Goal: Task Accomplishment & Management: Manage account settings

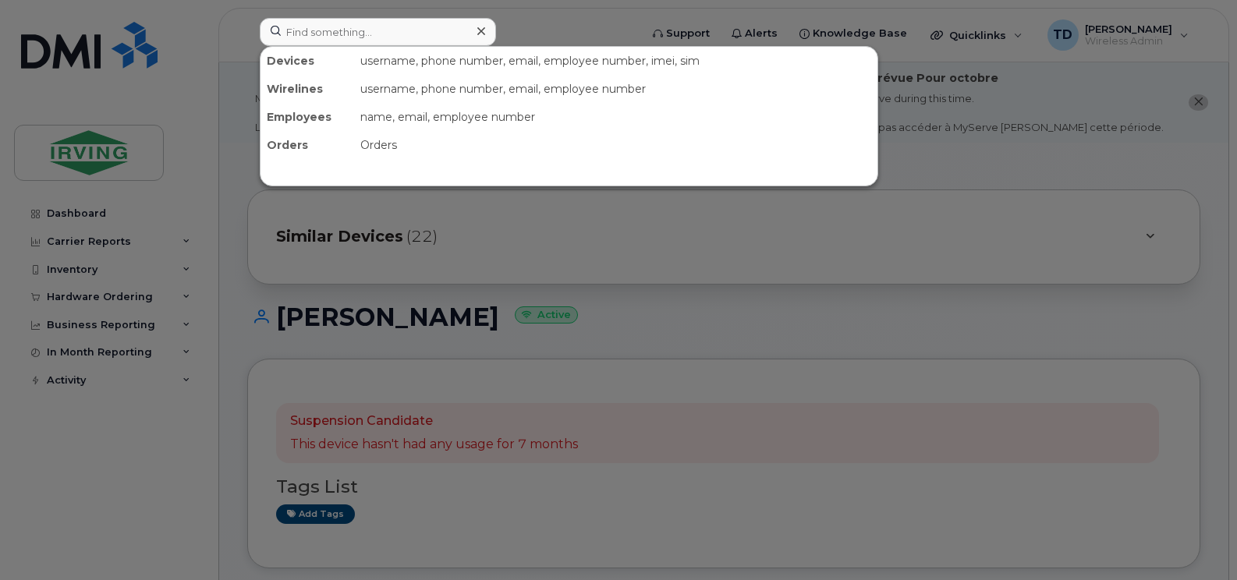
click at [356, 25] on input at bounding box center [378, 32] width 236 height 28
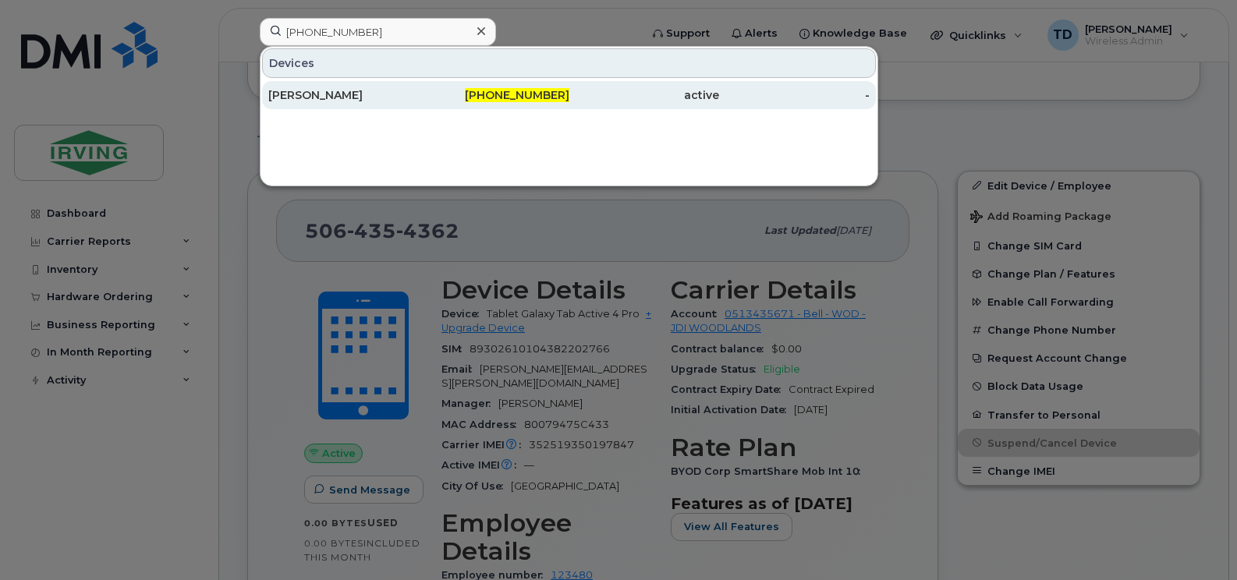
type input "506-271-2107"
click at [495, 97] on span "506-271-2107" at bounding box center [517, 95] width 104 height 14
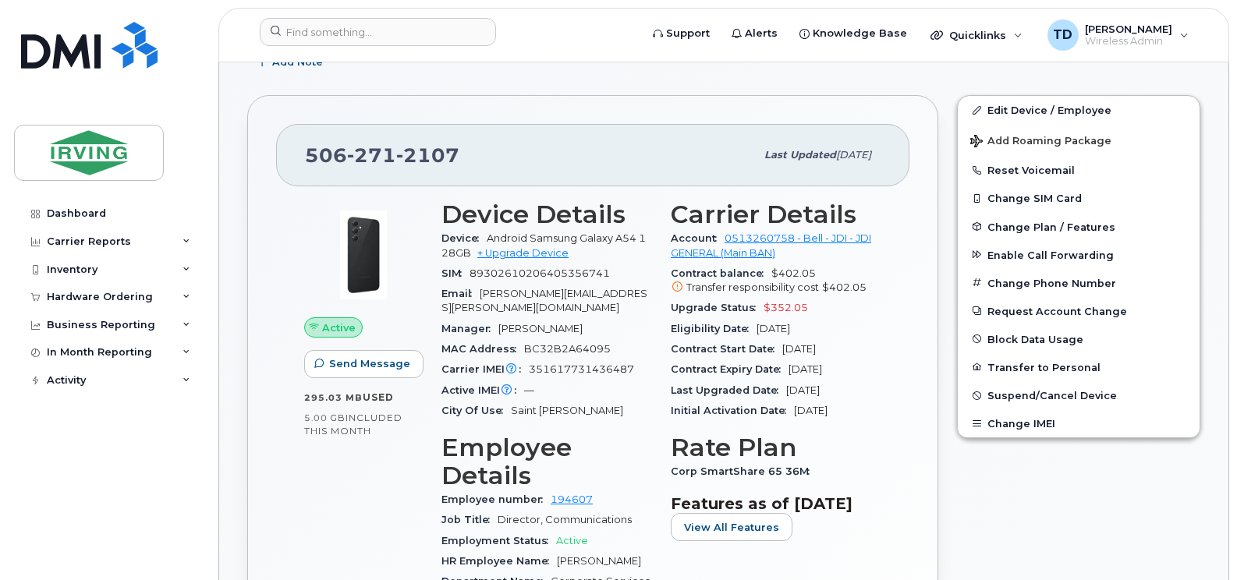
scroll to position [390, 0]
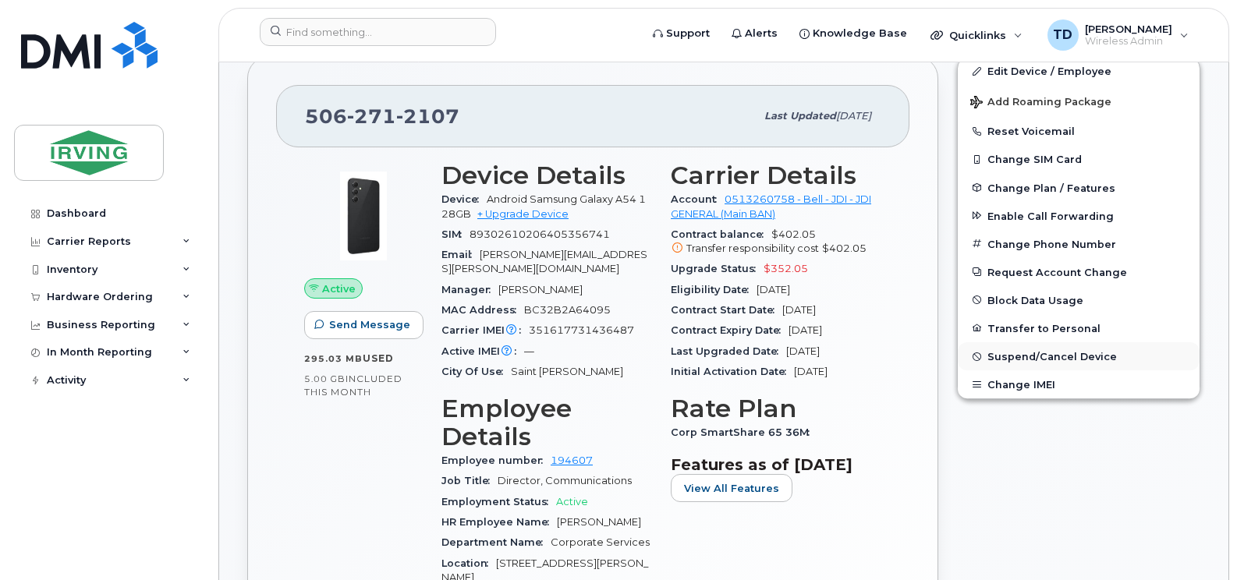
click at [1018, 359] on span "Suspend/Cancel Device" at bounding box center [1051, 357] width 129 height 12
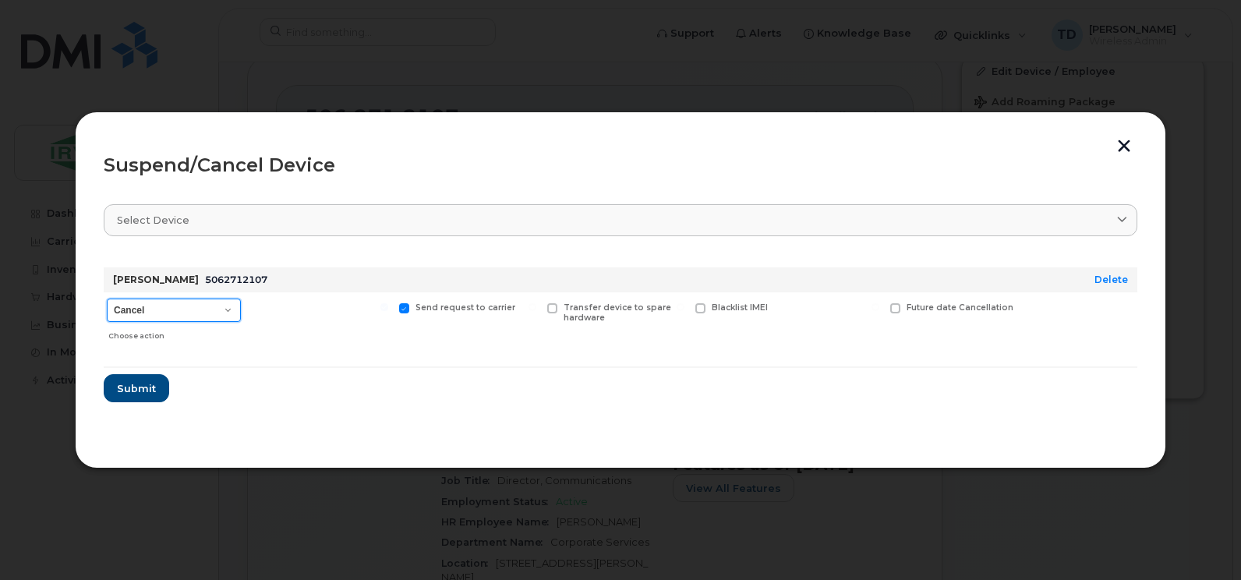
click at [224, 310] on select "Cancel Suspend - Extend Suspension Suspend - Reduced Rate Suspend - Full Rate S…" at bounding box center [174, 310] width 134 height 23
select select "[object Object]"
click at [107, 299] on select "Cancel Suspend - Extend Suspension Suspend - Reduced Rate Suspend - Full Rate S…" at bounding box center [174, 310] width 134 height 23
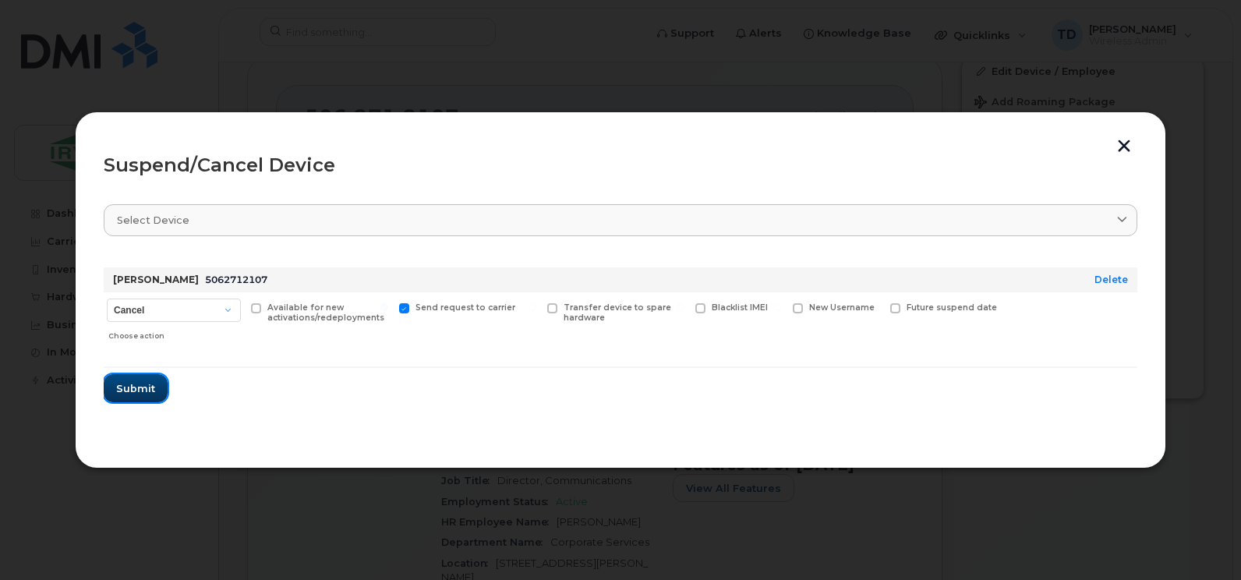
click at [126, 382] on span "Submit" at bounding box center [135, 388] width 39 height 15
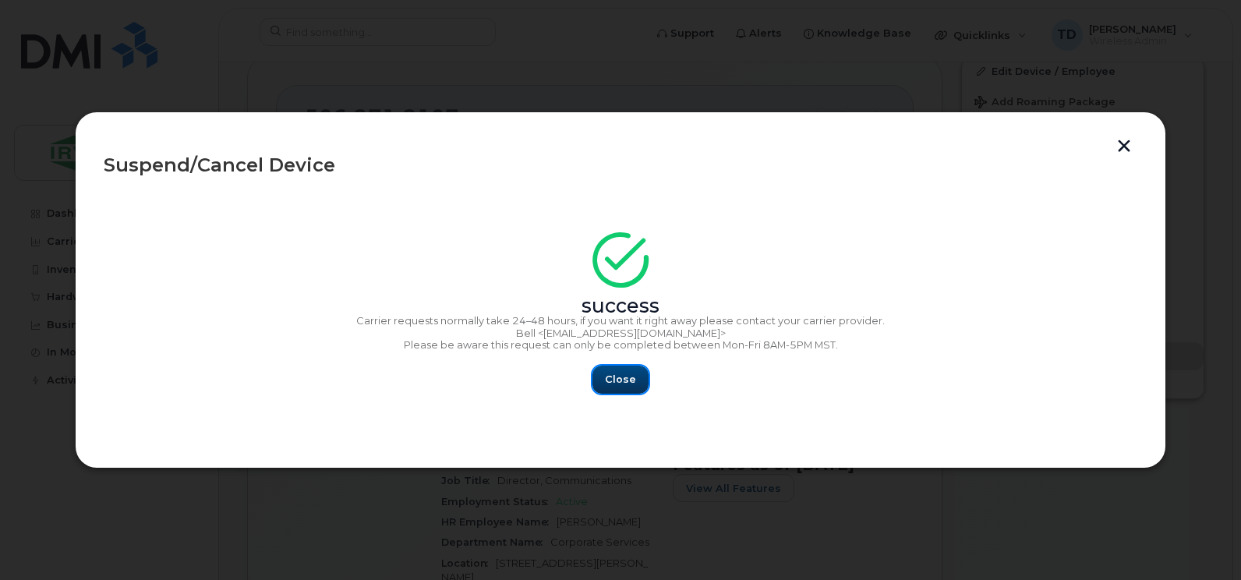
click at [613, 370] on button "Close" at bounding box center [621, 380] width 56 height 28
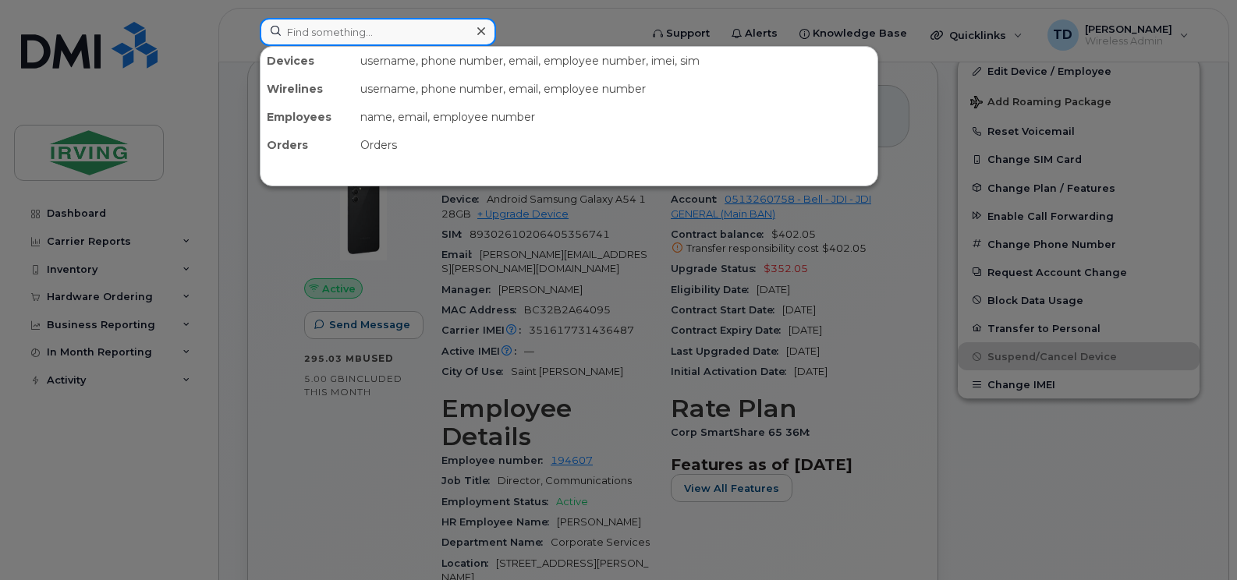
click at [413, 28] on input at bounding box center [378, 32] width 236 height 28
paste input "506-744-1594"
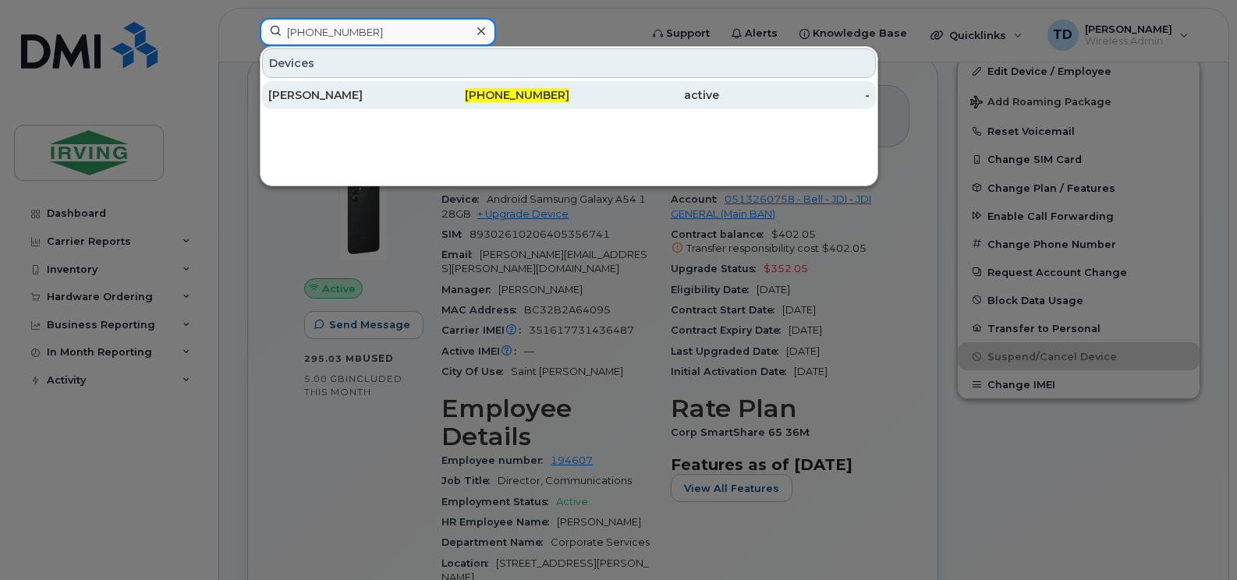
type input "506-744-1594"
click at [501, 90] on span "506-744-1594" at bounding box center [517, 95] width 104 height 14
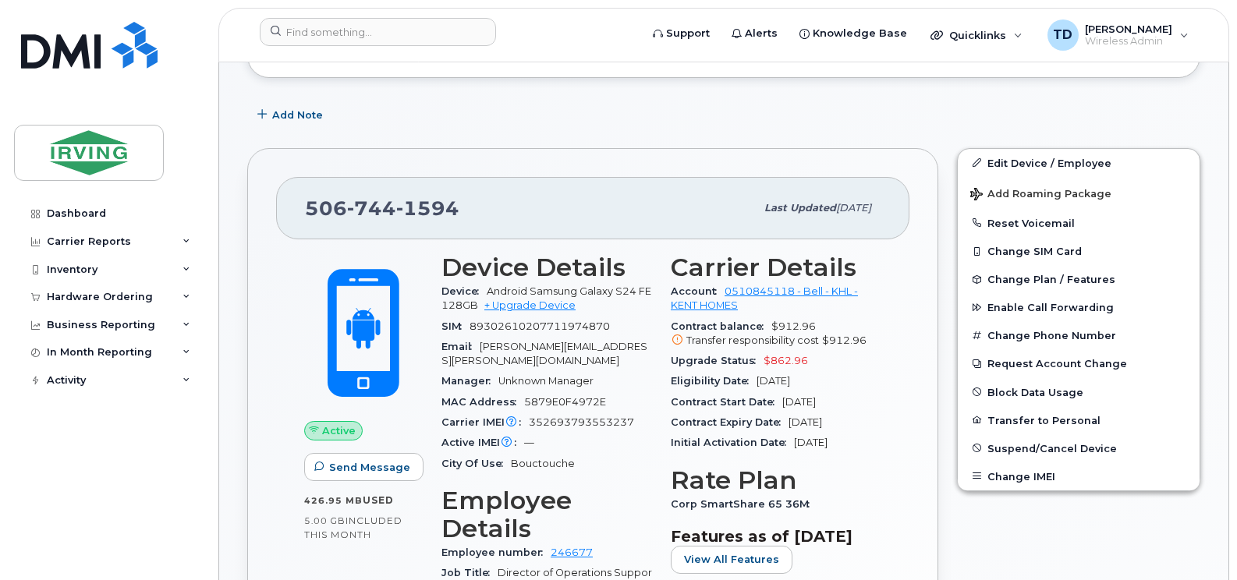
scroll to position [299, 0]
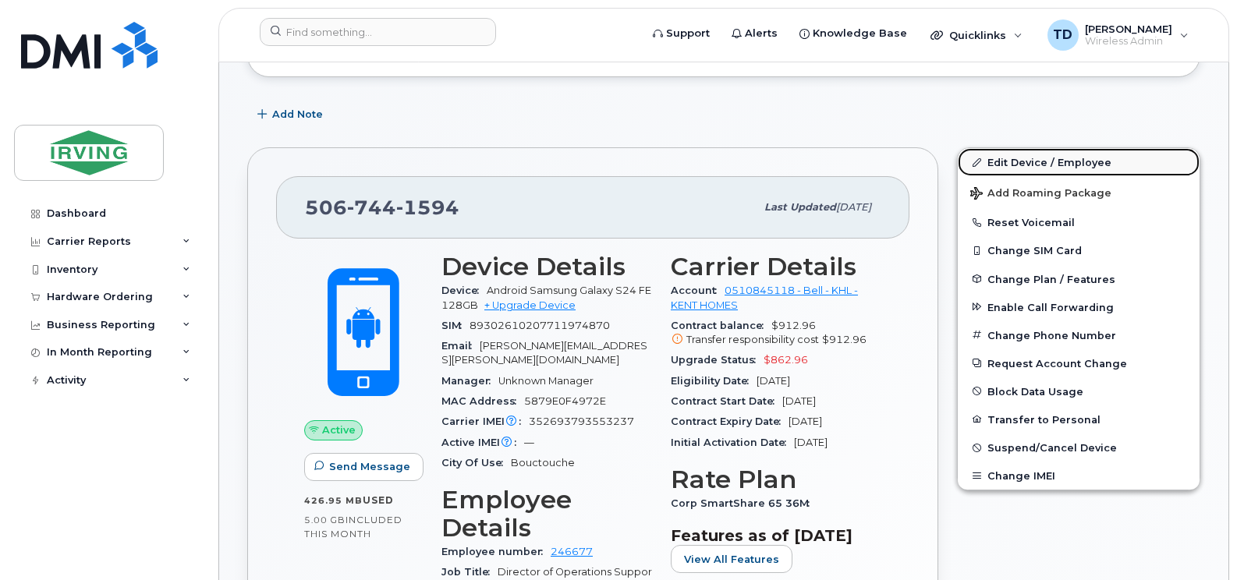
click at [1012, 150] on link "Edit Device / Employee" at bounding box center [1079, 162] width 242 height 28
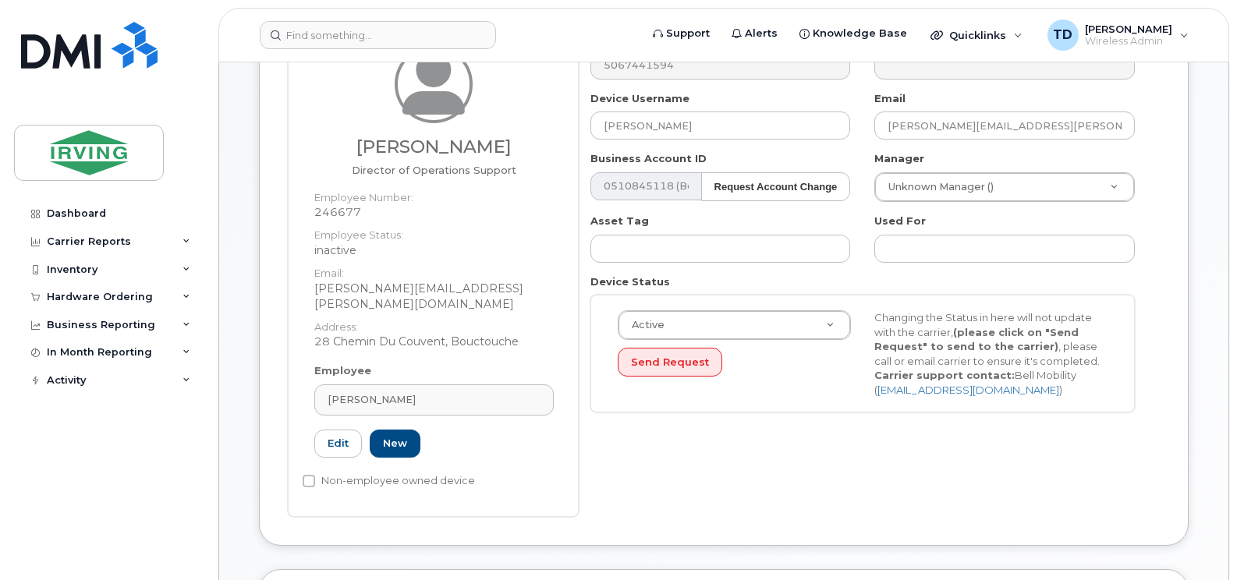
scroll to position [390, 0]
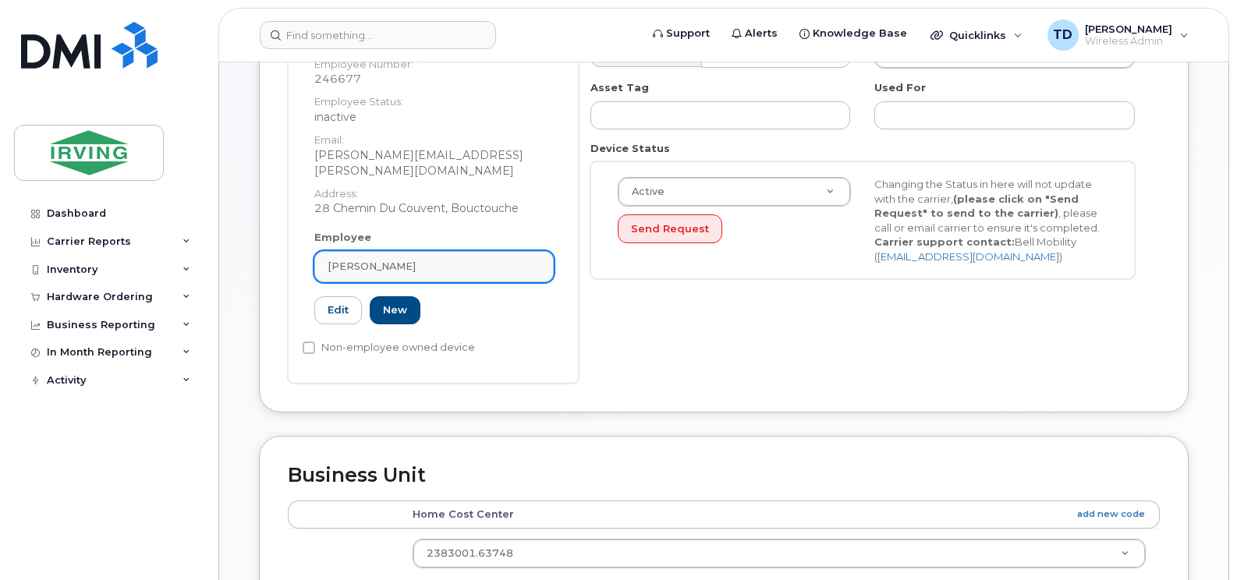
click at [398, 259] on div "[PERSON_NAME]" at bounding box center [434, 266] width 213 height 15
click at [398, 259] on div "Mike Eaves" at bounding box center [434, 266] width 213 height 15
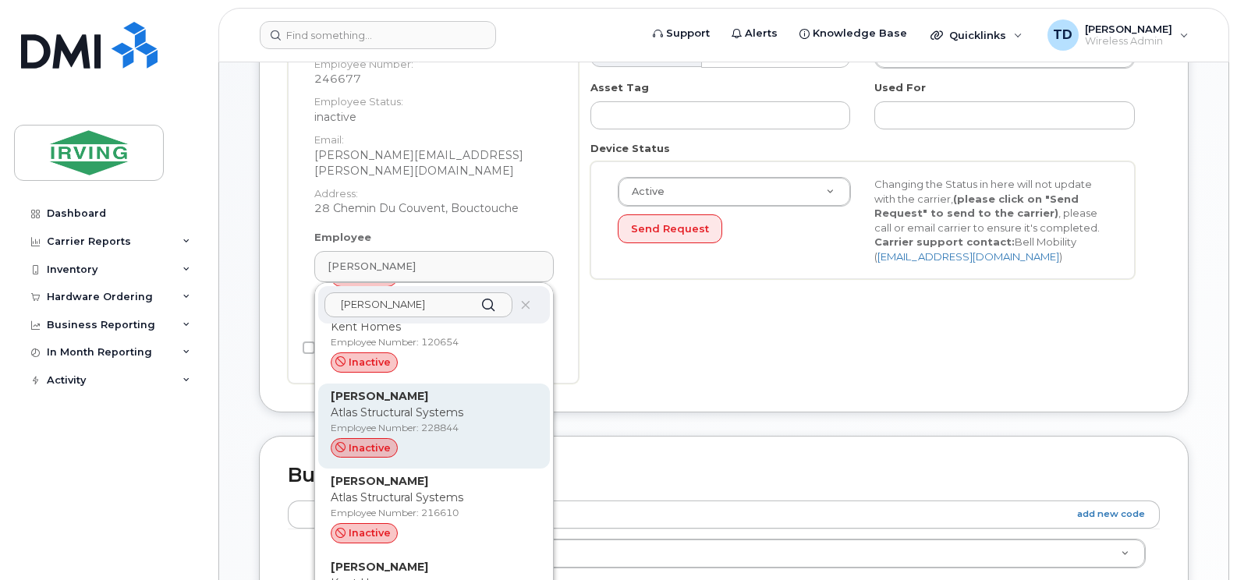
scroll to position [1092, 0]
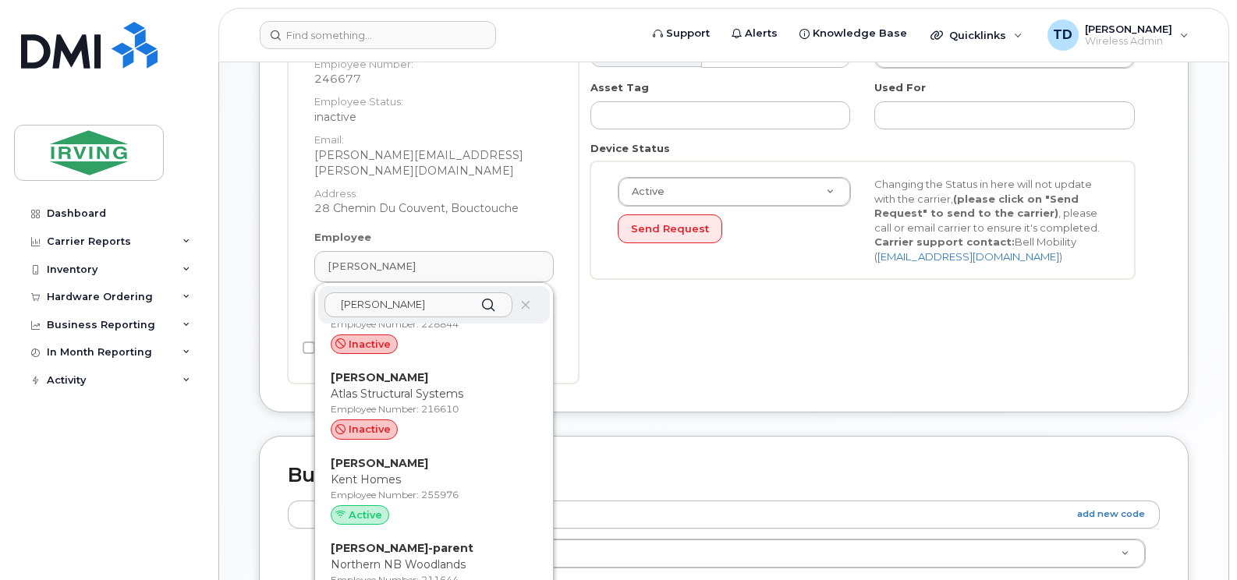
type input "pellerin"
drag, startPoint x: 371, startPoint y: 438, endPoint x: 706, endPoint y: 73, distance: 495.1
click at [371, 455] on p "Jean-Luc Pellerin" at bounding box center [434, 463] width 207 height 16
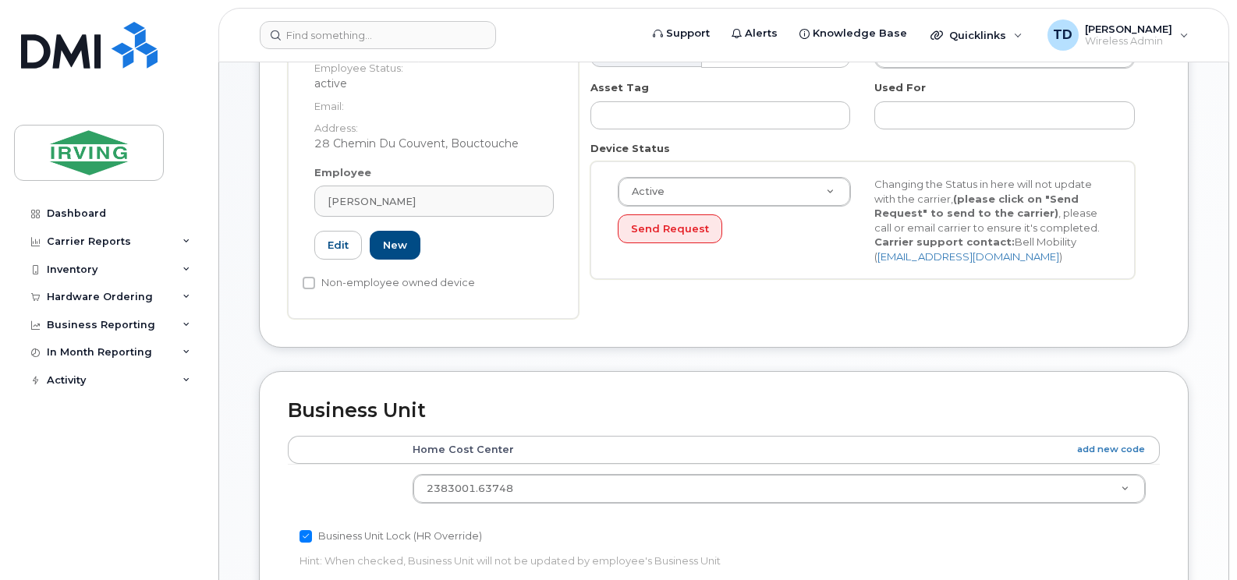
type input "255976"
type input "Jean-Luc Pellerin"
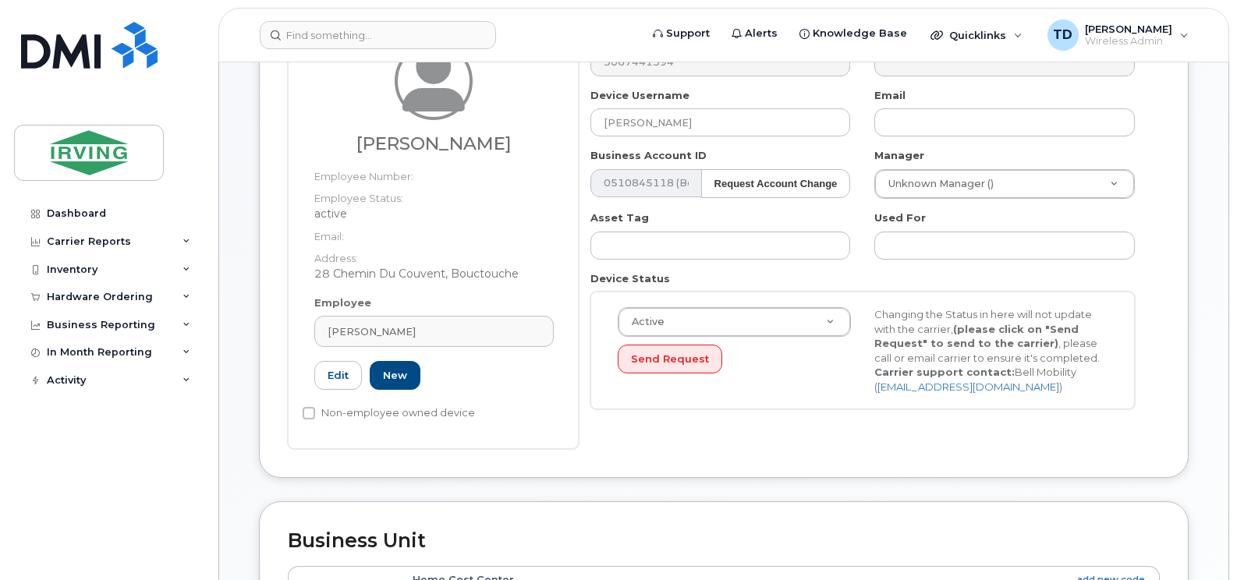
scroll to position [234, 0]
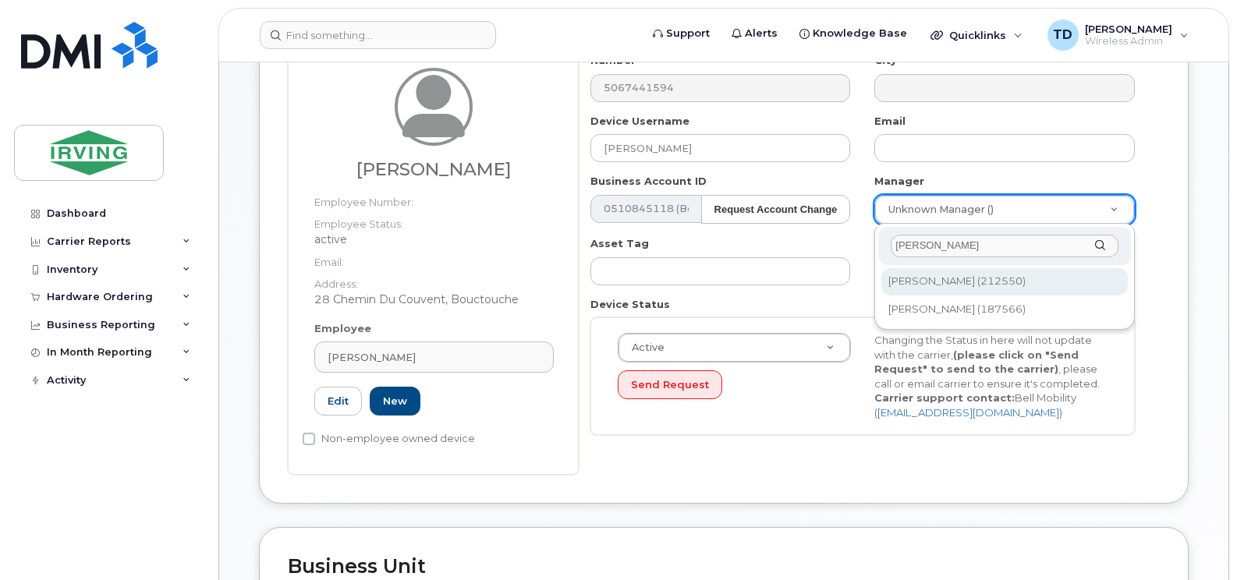
type input "madia"
type input "1583296"
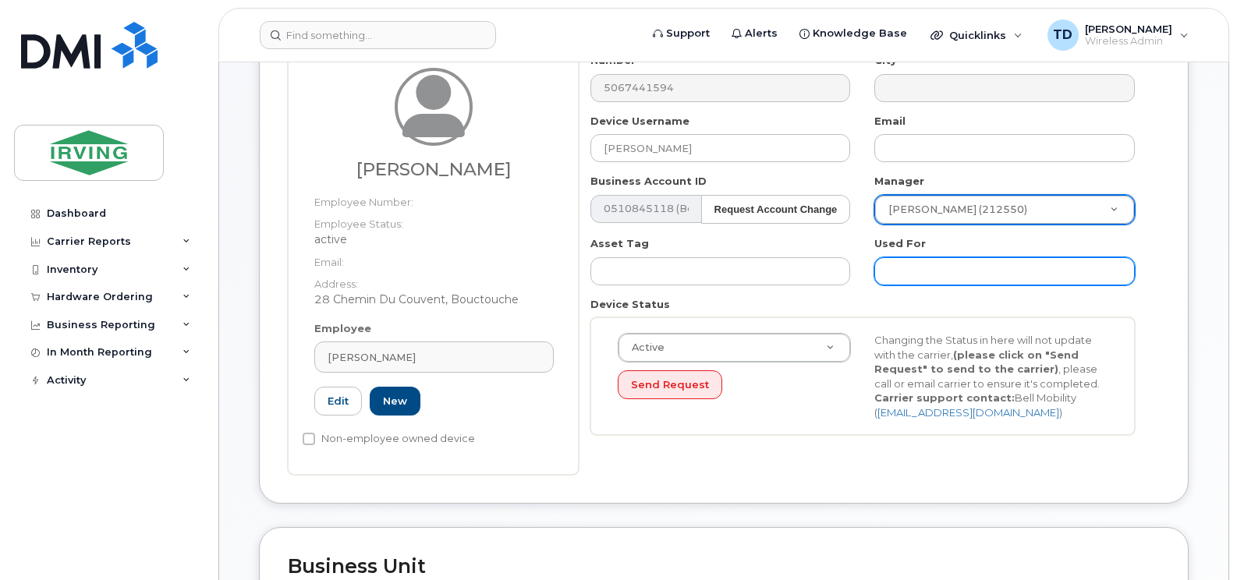
click at [1005, 276] on input "text" at bounding box center [1004, 271] width 260 height 28
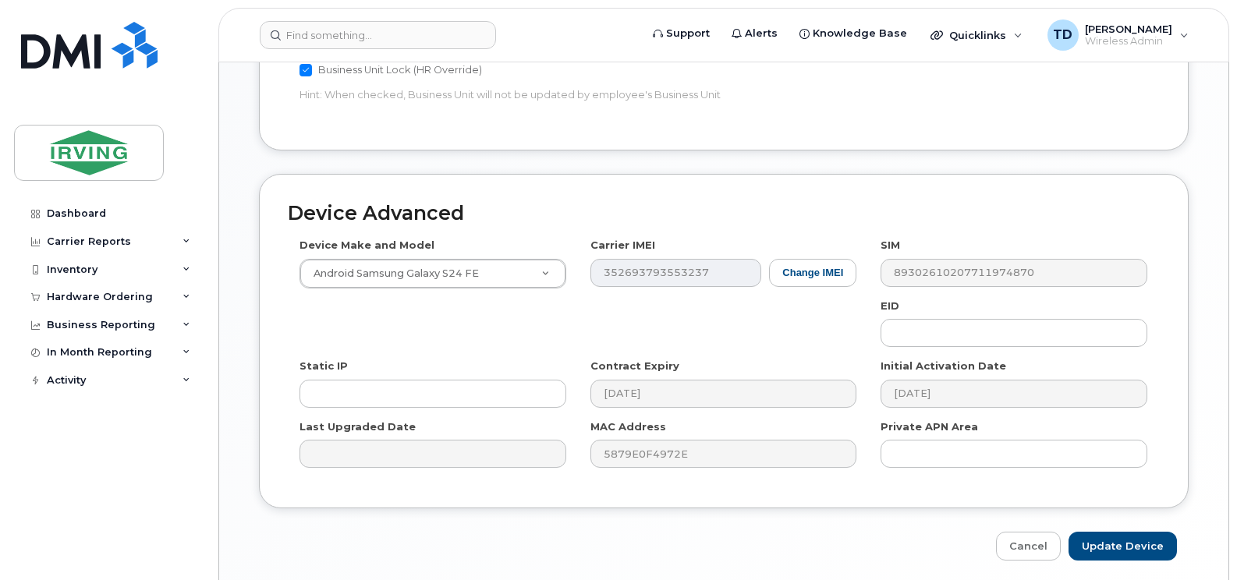
scroll to position [858, 0]
type input "Work"
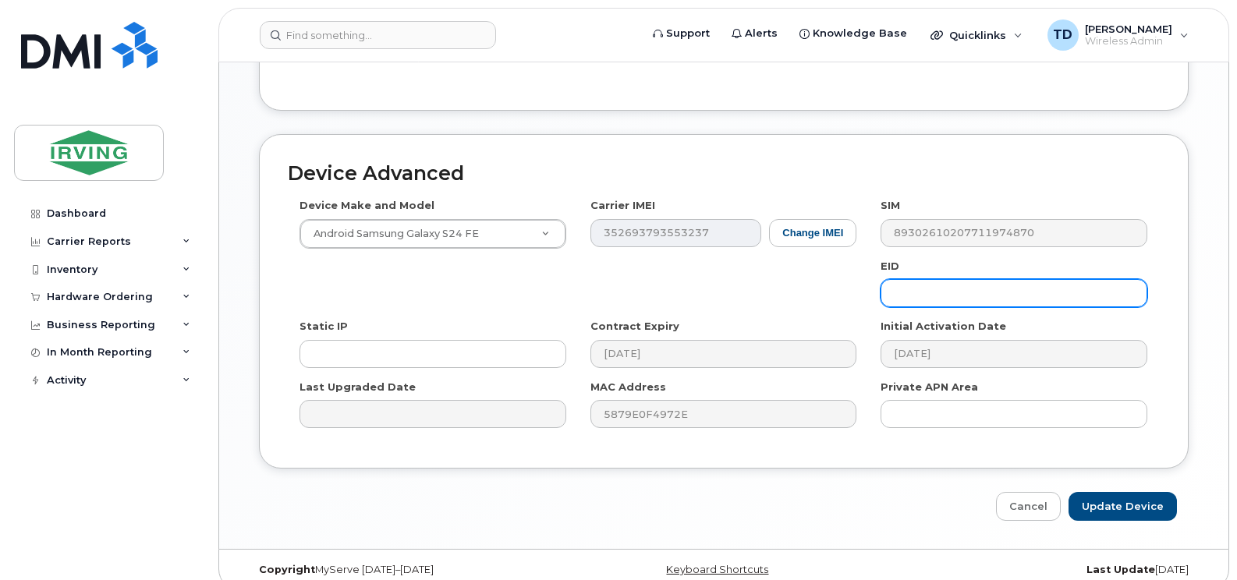
scroll to position [915, 0]
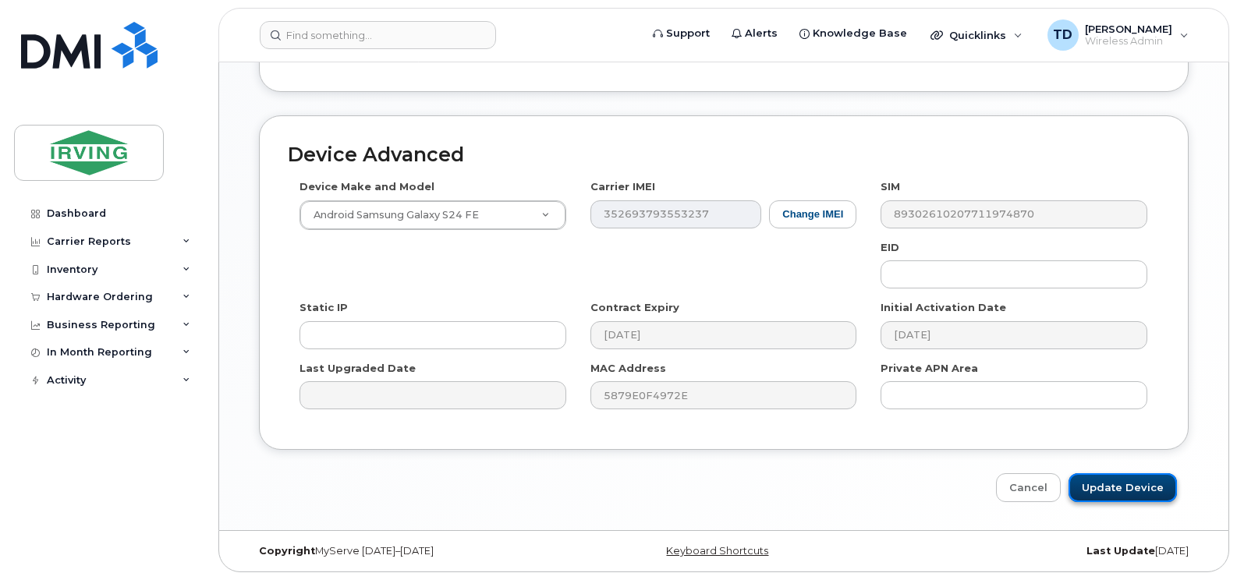
click at [1099, 483] on input "Update Device" at bounding box center [1122, 487] width 108 height 29
type input "Saving..."
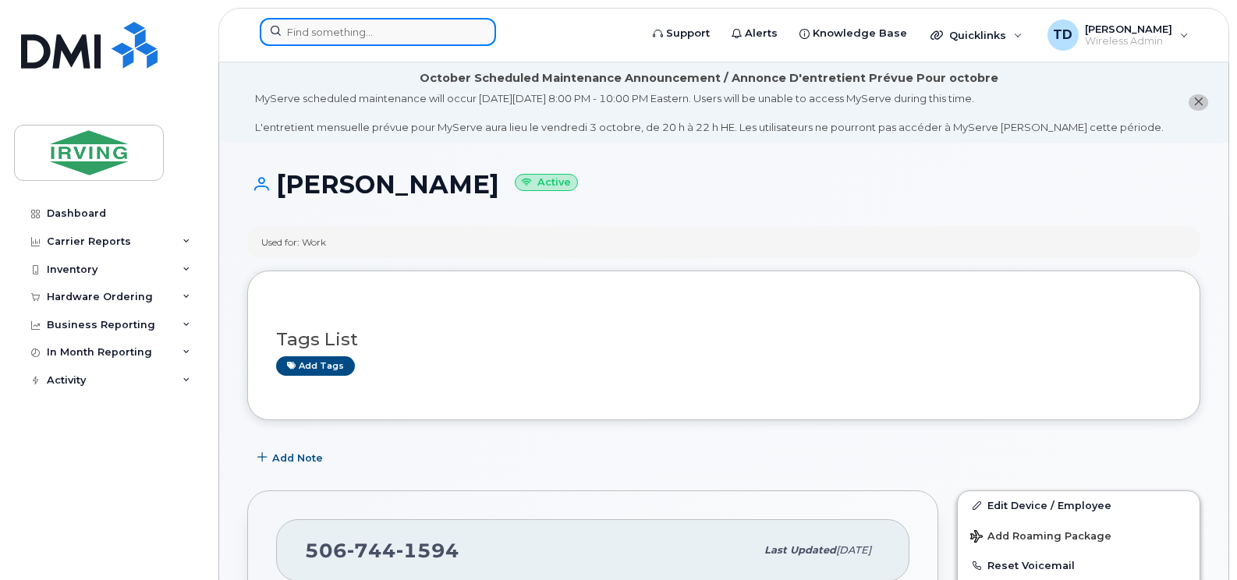
click at [348, 36] on input at bounding box center [378, 32] width 236 height 28
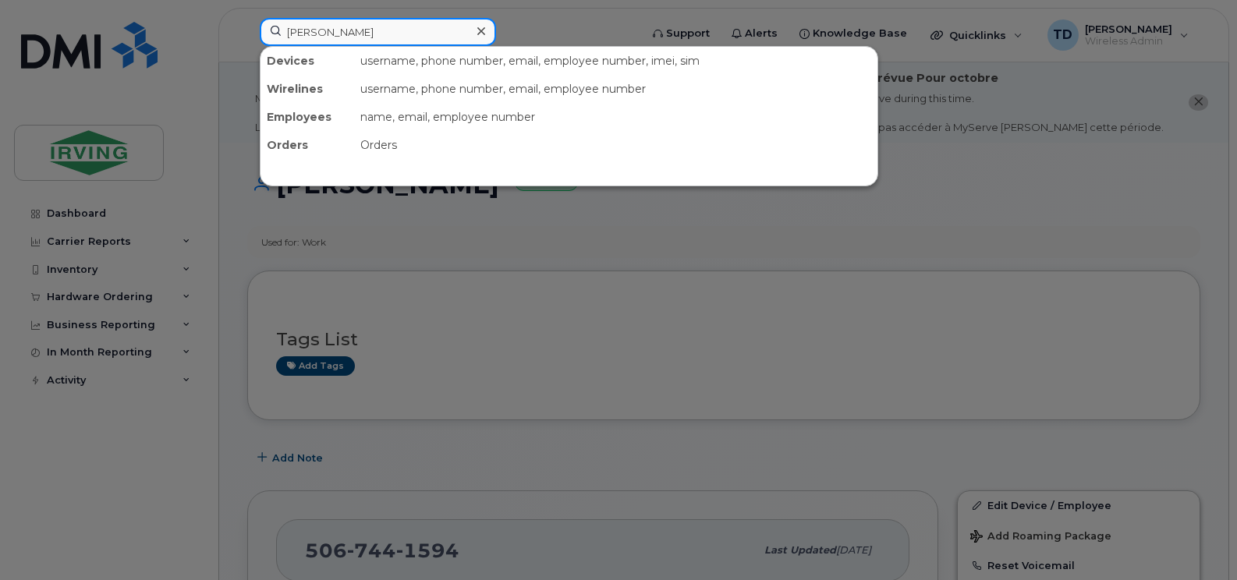
type input "[PERSON_NAME]"
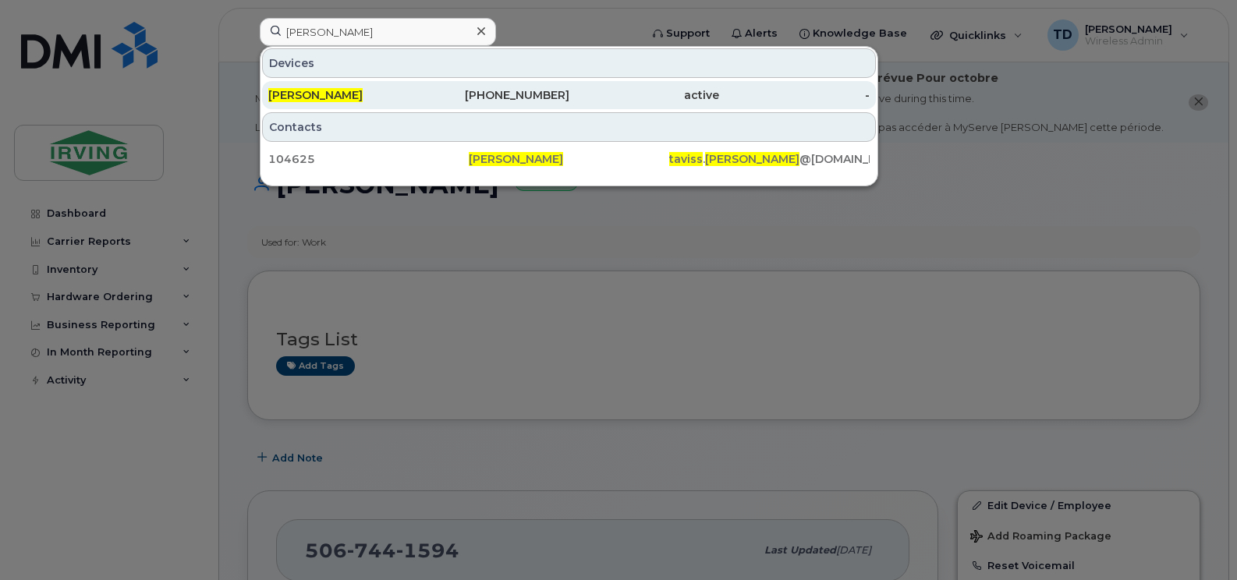
click at [556, 94] on div "[PHONE_NUMBER]" at bounding box center [494, 95] width 150 height 16
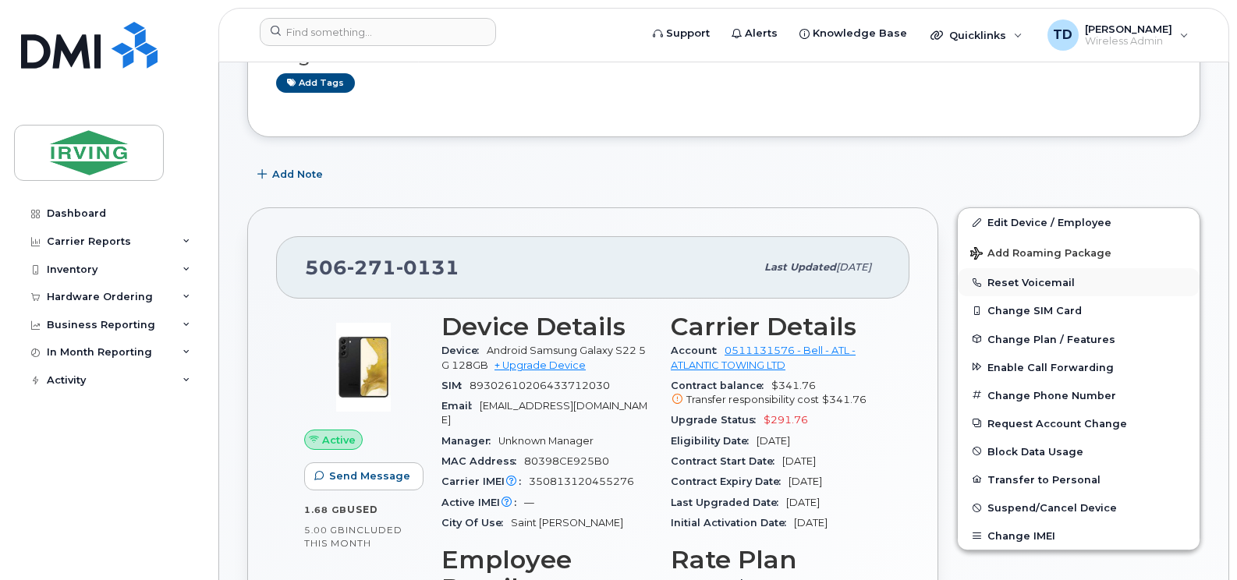
scroll to position [234, 0]
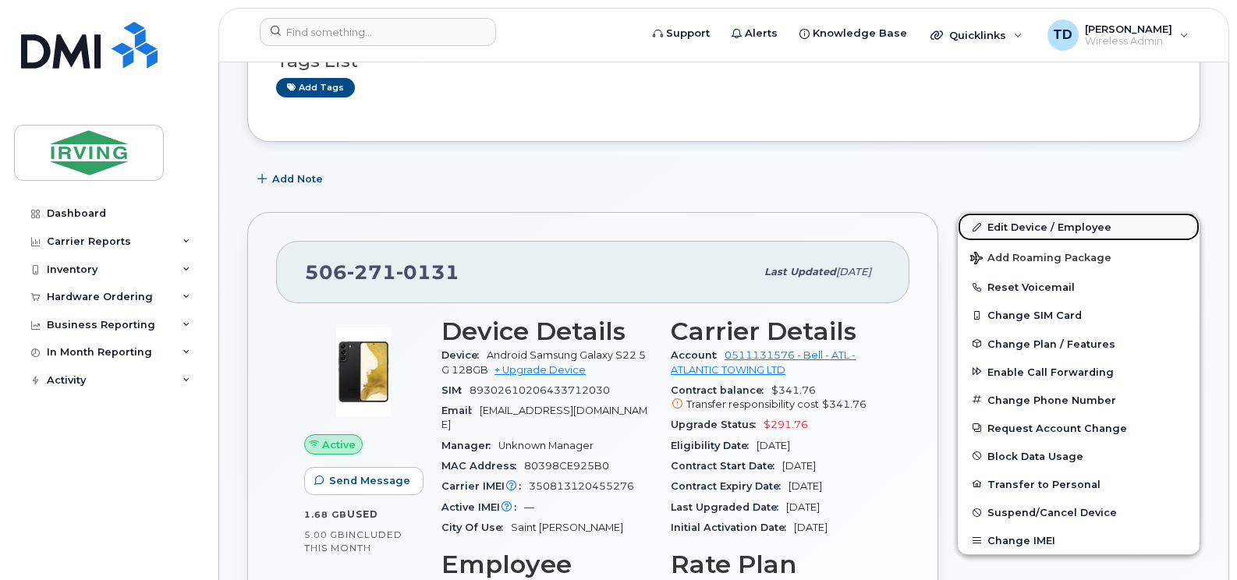
click at [1021, 225] on link "Edit Device / Employee" at bounding box center [1079, 227] width 242 height 28
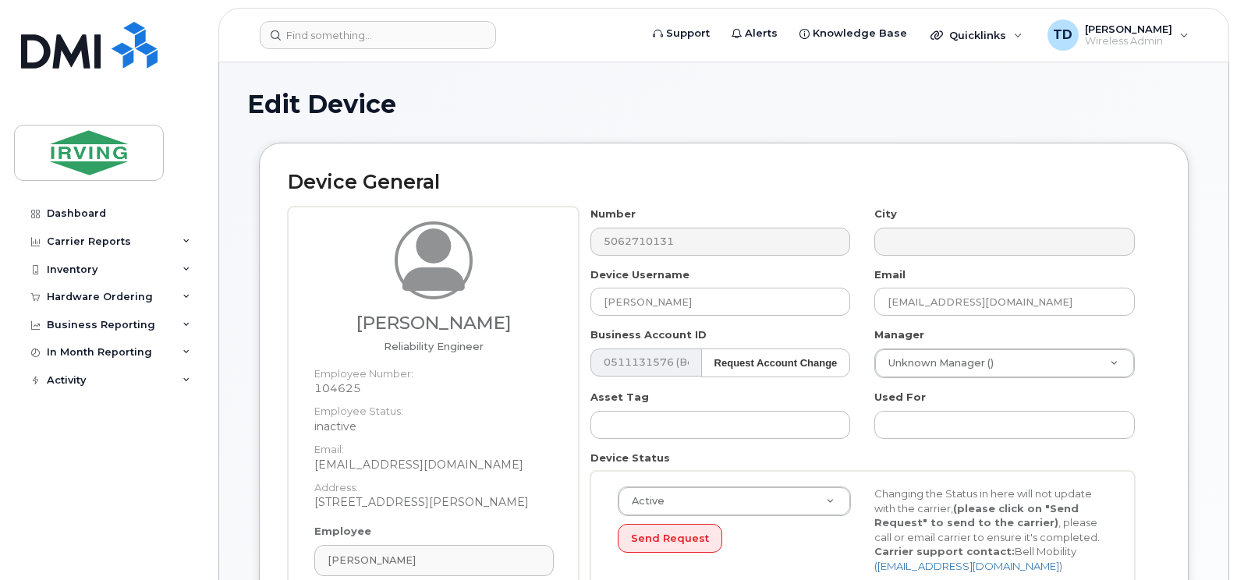
scroll to position [234, 0]
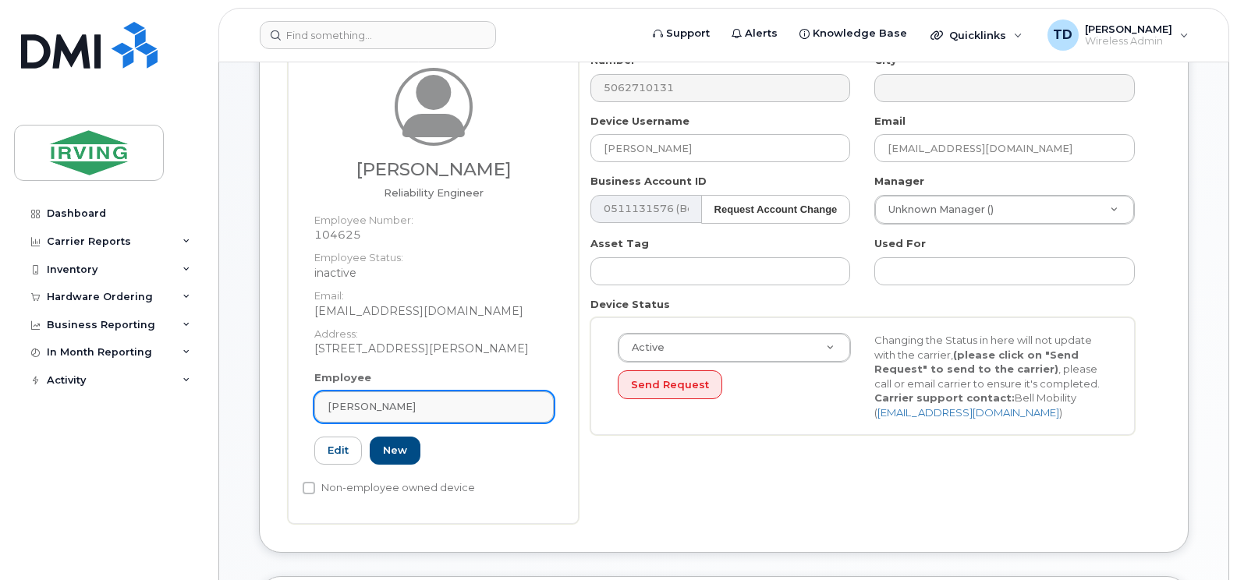
click at [444, 413] on div "[PERSON_NAME]" at bounding box center [434, 406] width 213 height 15
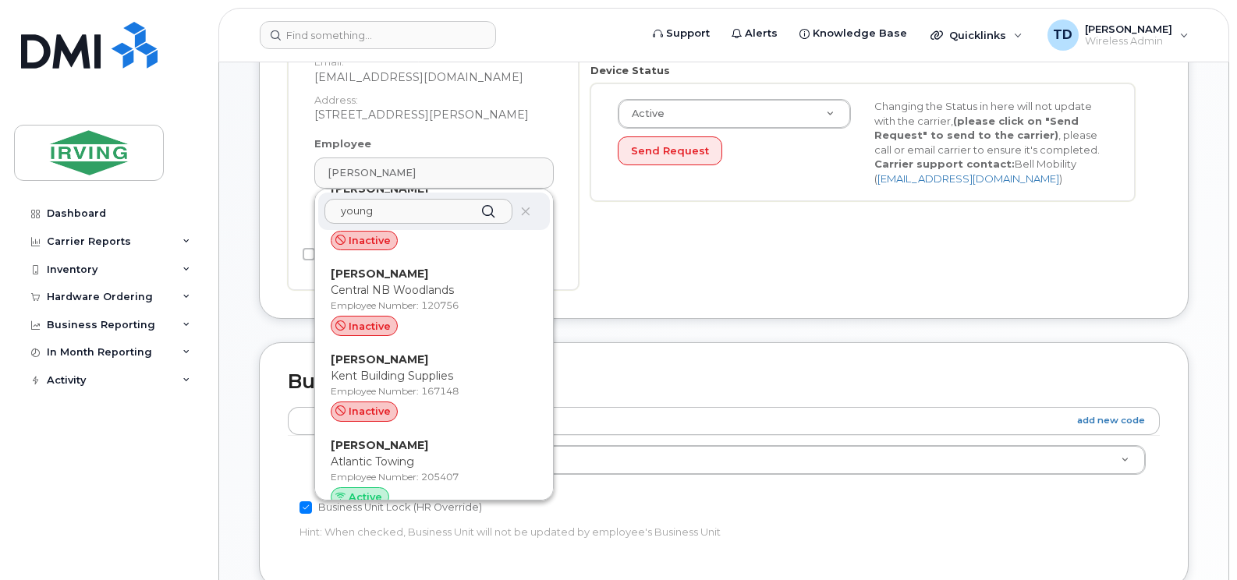
scroll to position [1326, 0]
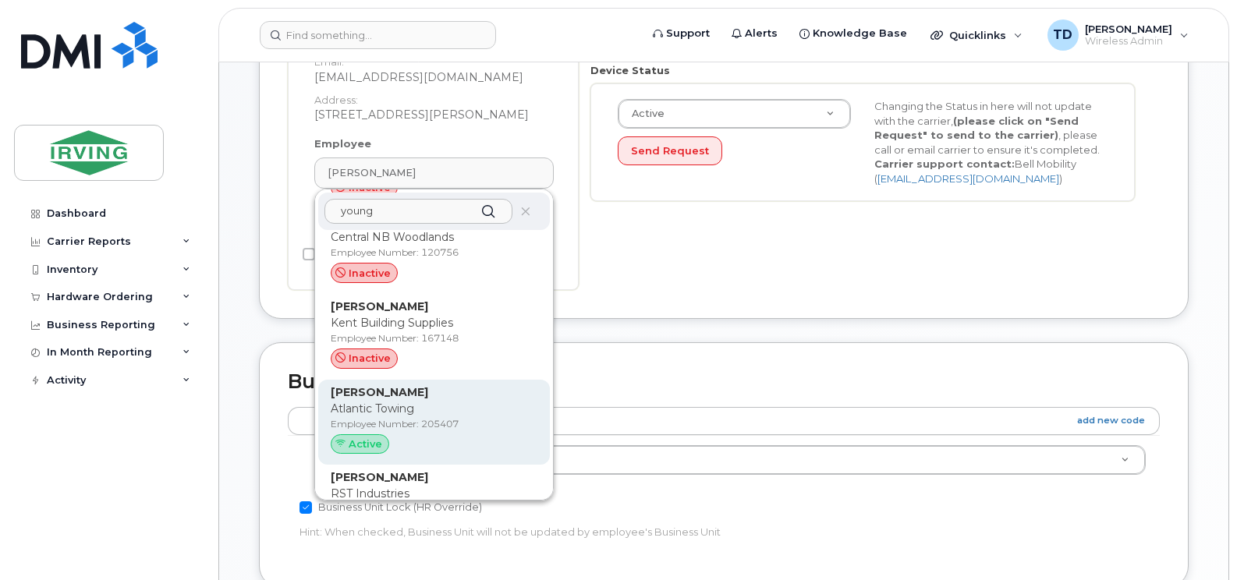
type input "young"
click at [394, 401] on p "Atlantic Towing" at bounding box center [434, 409] width 207 height 16
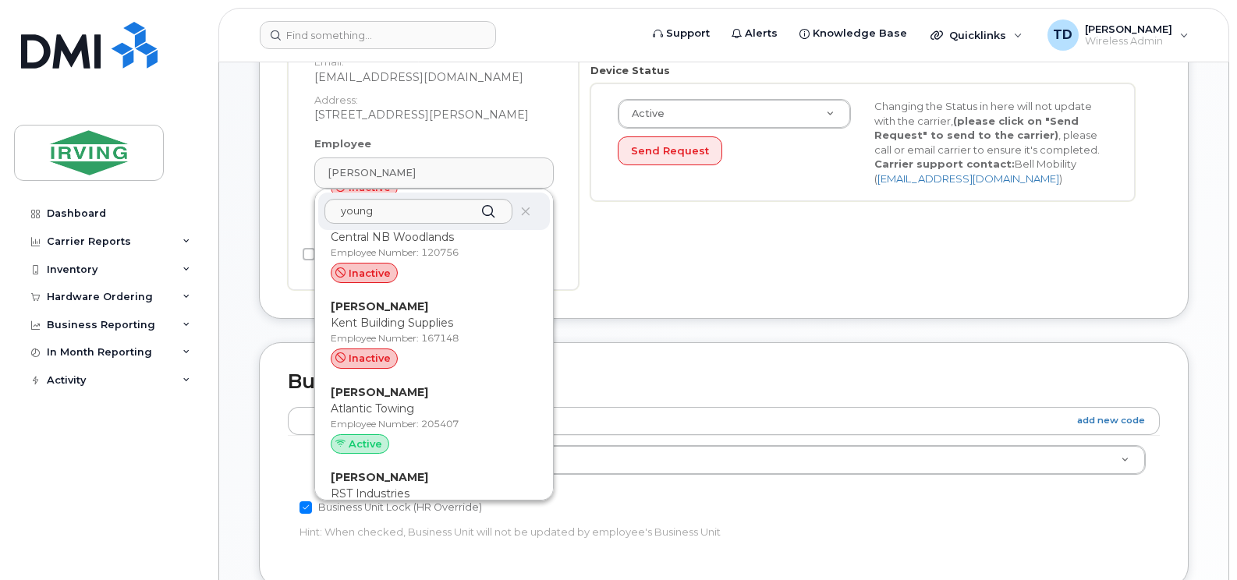
type input "205407"
type input "[PERSON_NAME]"
type input "[EMAIL_ADDRESS][DOMAIN_NAME]"
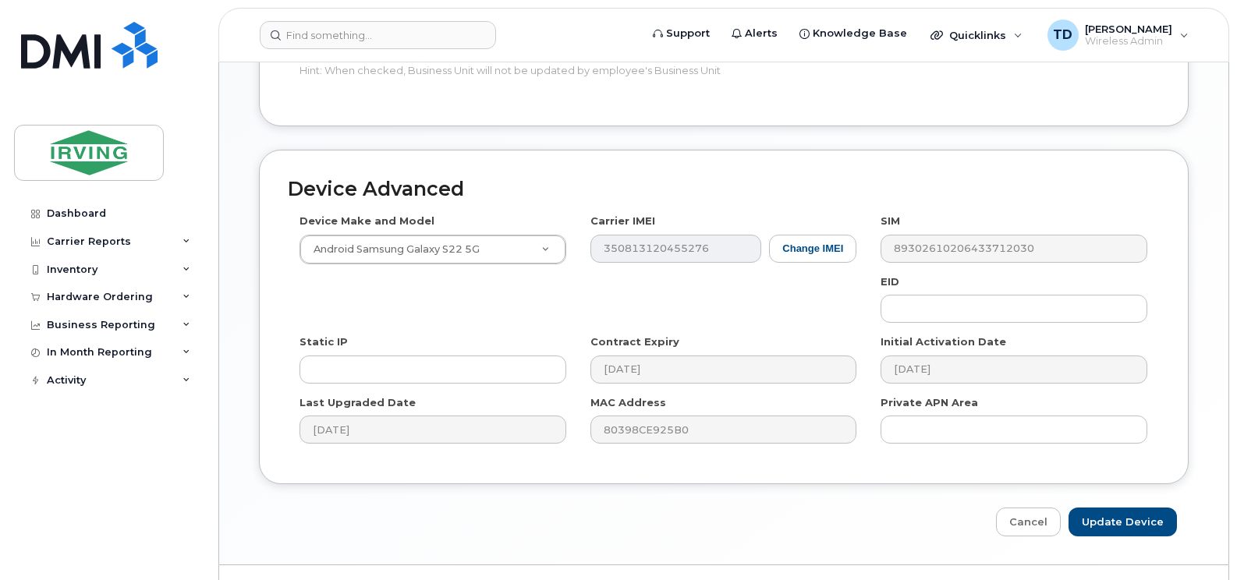
scroll to position [930, 0]
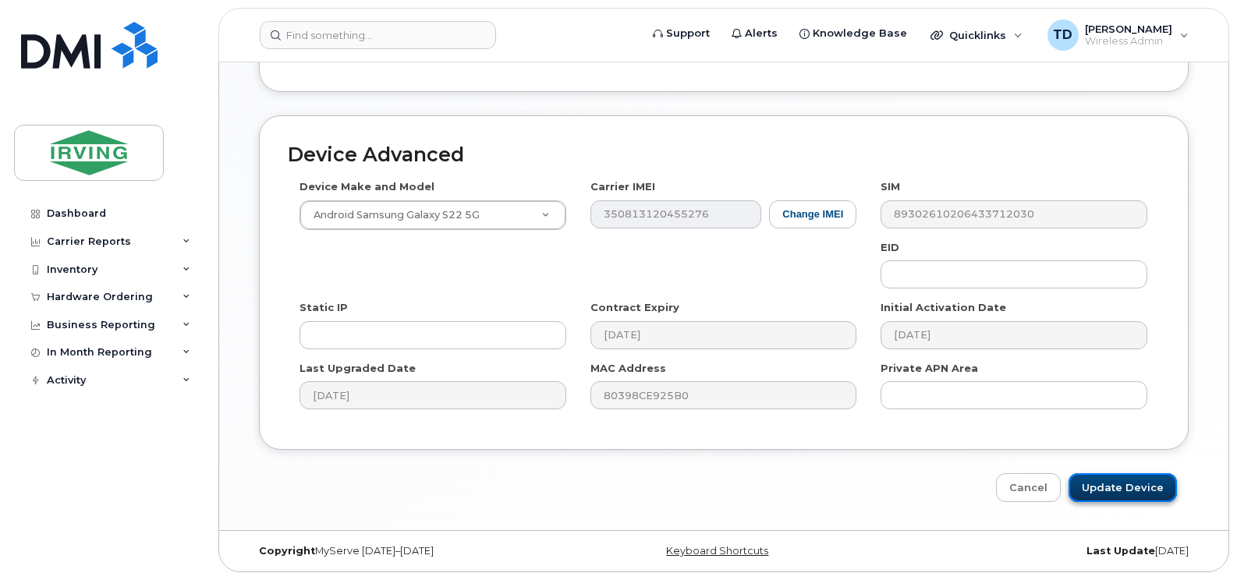
click at [1120, 484] on input "Update Device" at bounding box center [1122, 487] width 108 height 29
type input "Saving..."
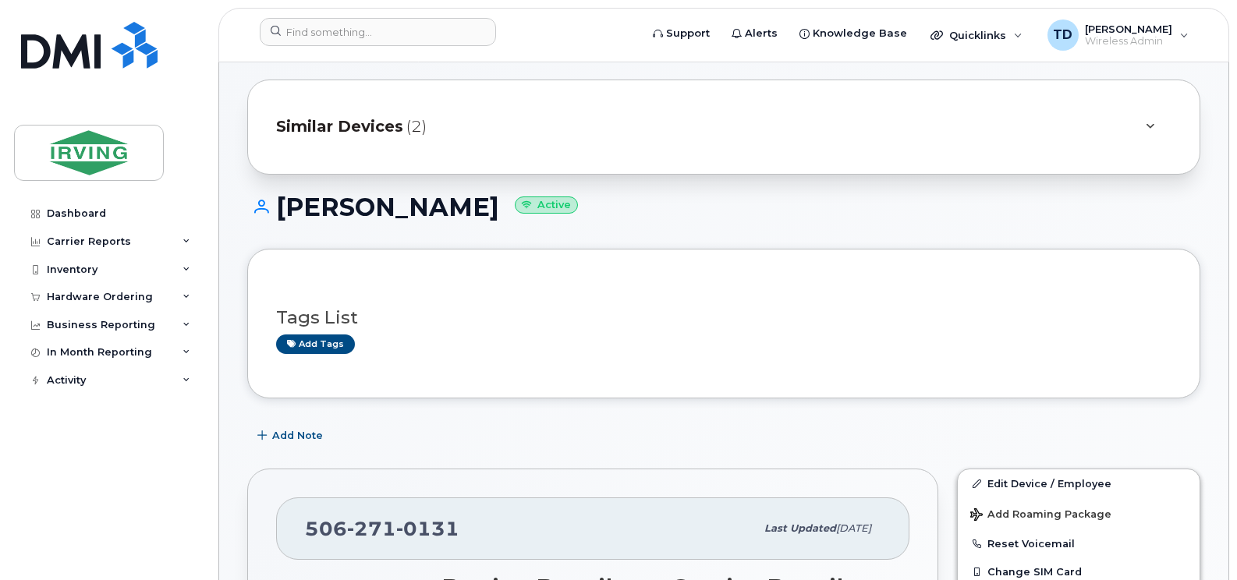
scroll to position [312, 0]
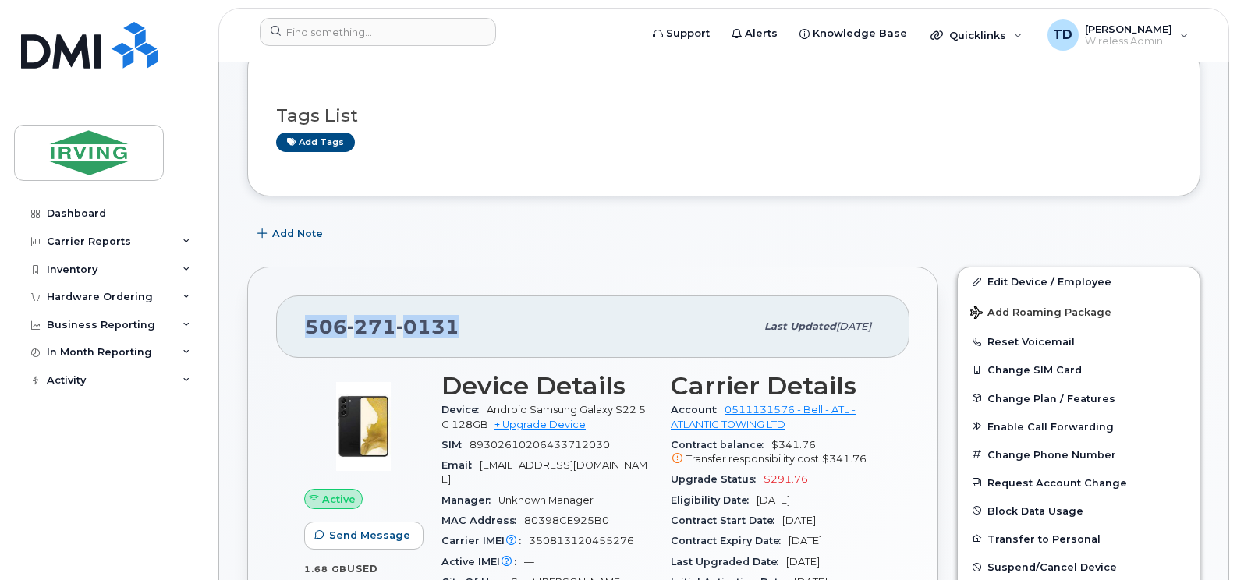
drag, startPoint x: 482, startPoint y: 331, endPoint x: 291, endPoint y: 328, distance: 191.1
click at [291, 328] on div "[PHONE_NUMBER] Last updated [DATE]" at bounding box center [592, 327] width 633 height 62
copy span "[PHONE_NUMBER]"
